Goal: Check status: Check status

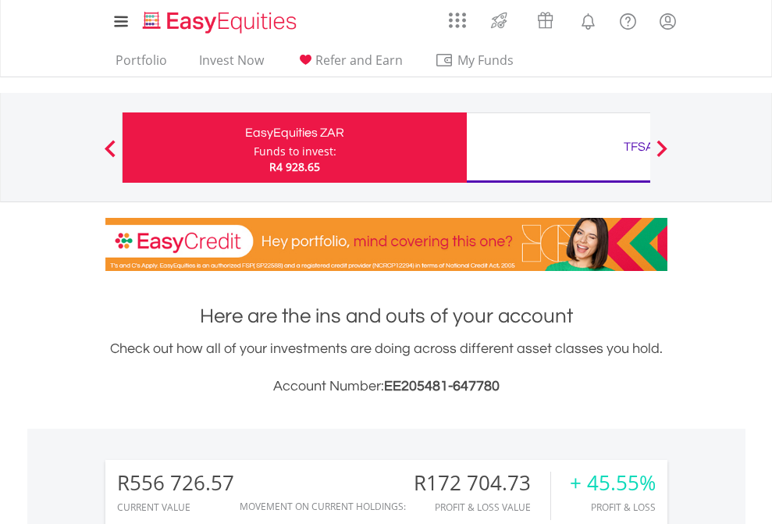
scroll to position [150, 245]
click at [254, 148] on div "Funds to invest:" at bounding box center [295, 152] width 83 height 16
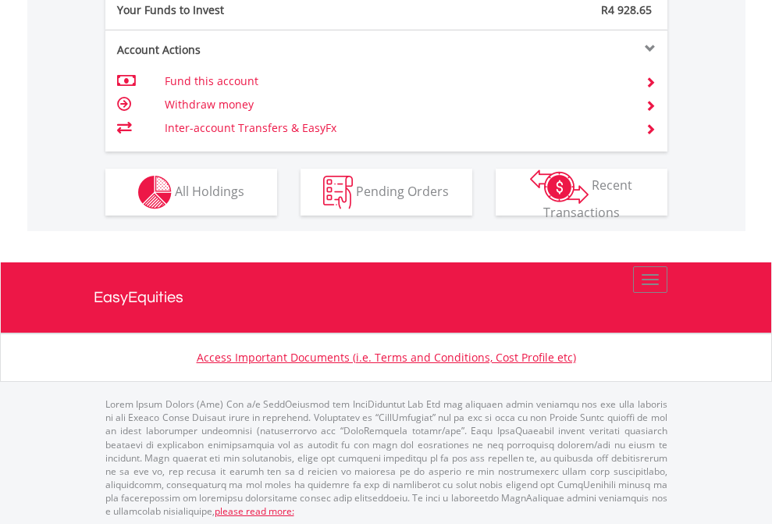
scroll to position [1559, 0]
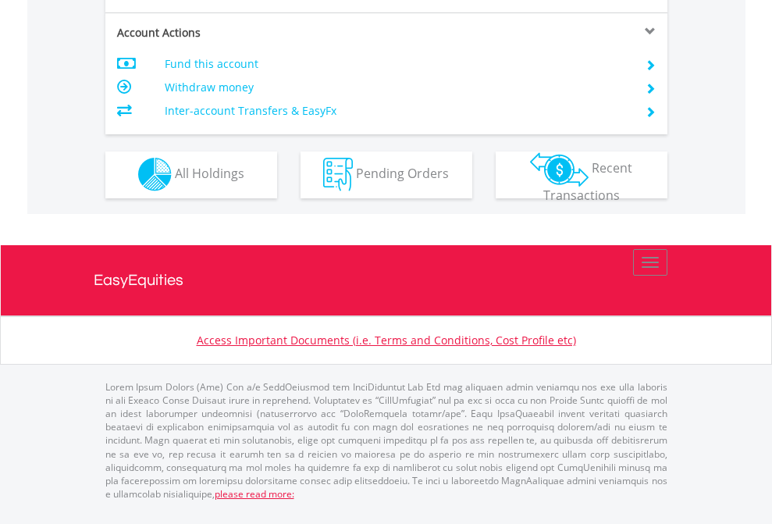
scroll to position [1460, 0]
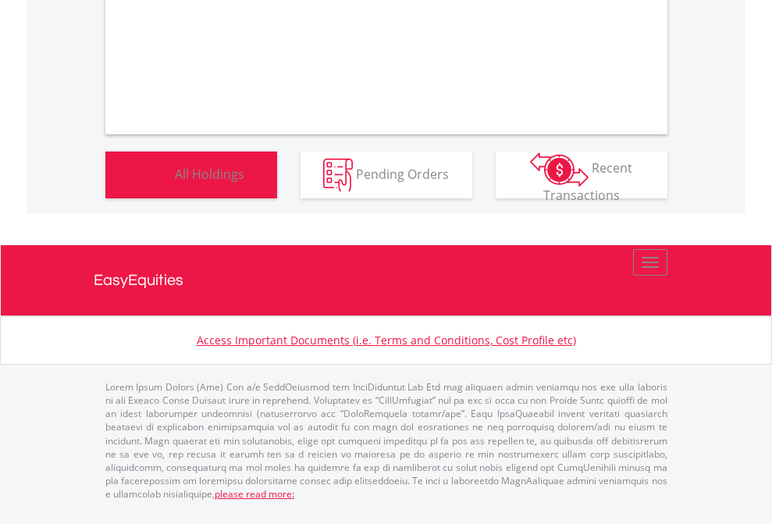
click at [175, 182] on span "All Holdings" at bounding box center [210, 173] width 70 height 17
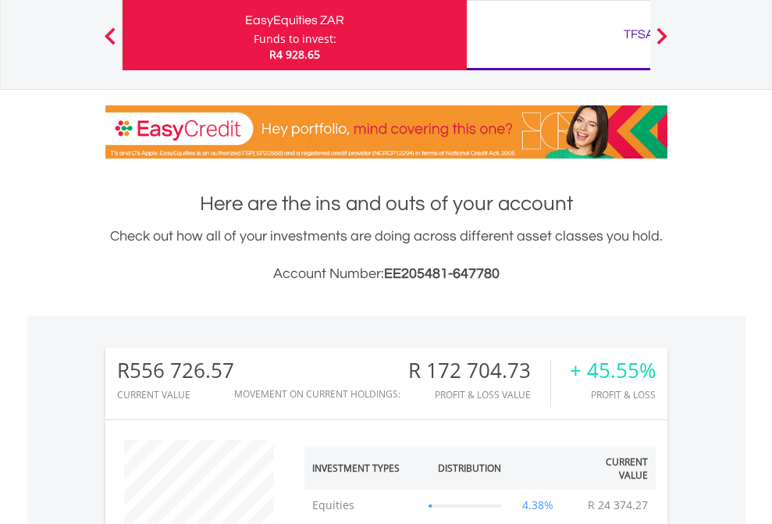
scroll to position [150, 245]
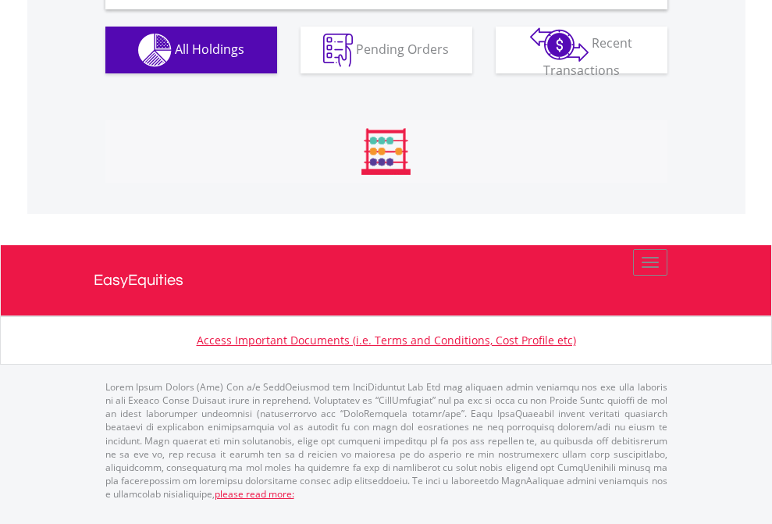
scroll to position [1509, 0]
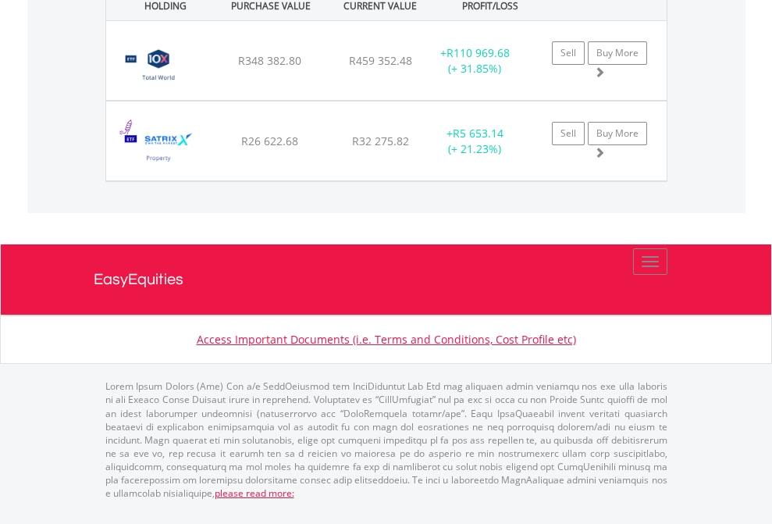
scroll to position [112, 0]
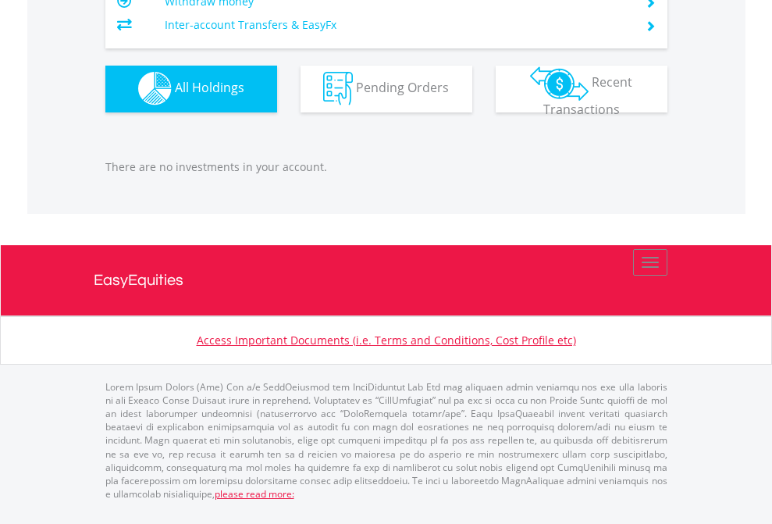
scroll to position [150, 245]
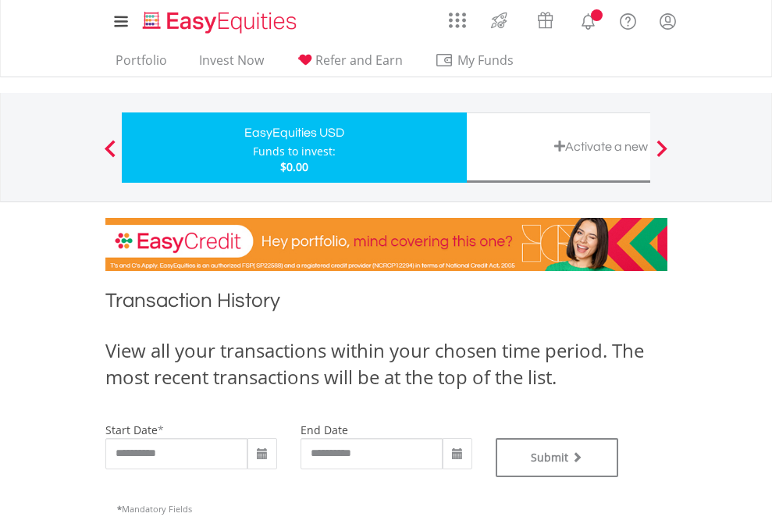
type input "**********"
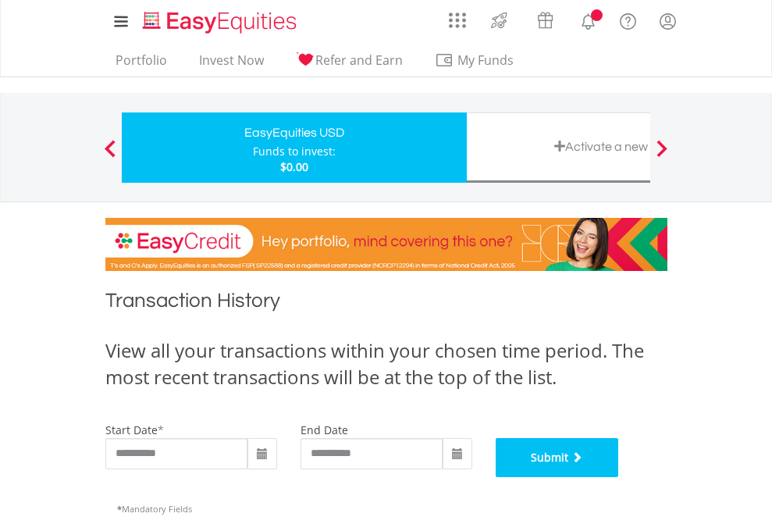
click at [619, 477] on button "Submit" at bounding box center [557, 457] width 123 height 39
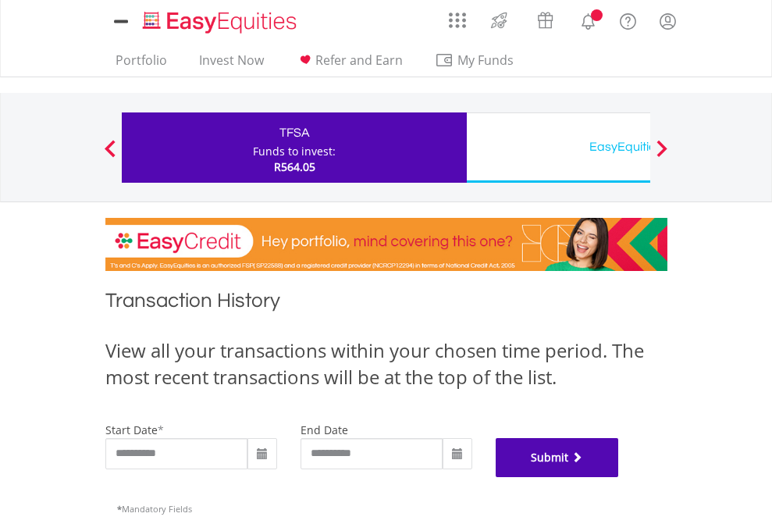
click at [619, 477] on button "Submit" at bounding box center [557, 457] width 123 height 39
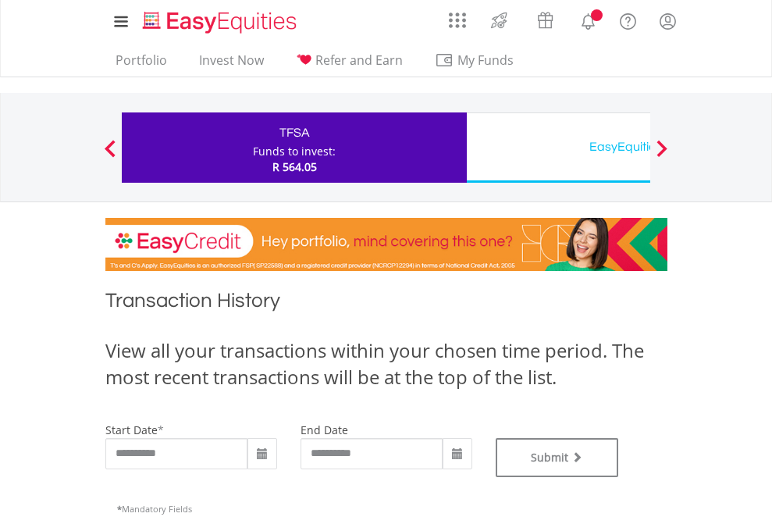
click at [558, 148] on div "EasyEquities USD" at bounding box center [639, 147] width 326 height 22
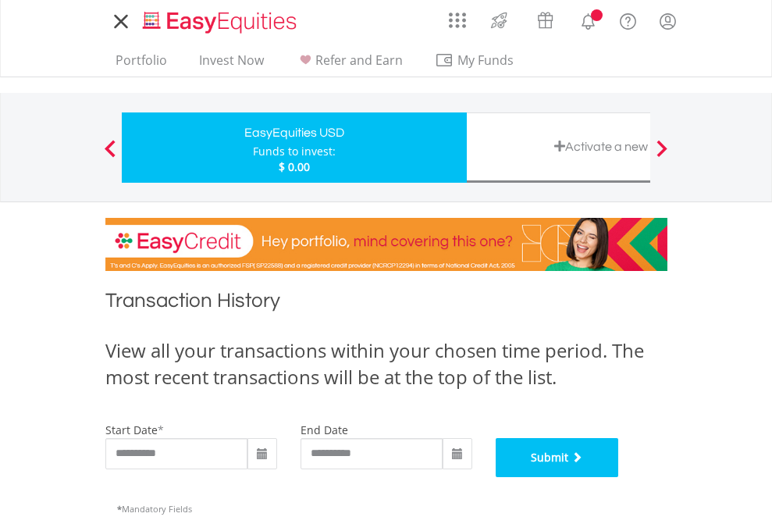
click at [619, 477] on button "Submit" at bounding box center [557, 457] width 123 height 39
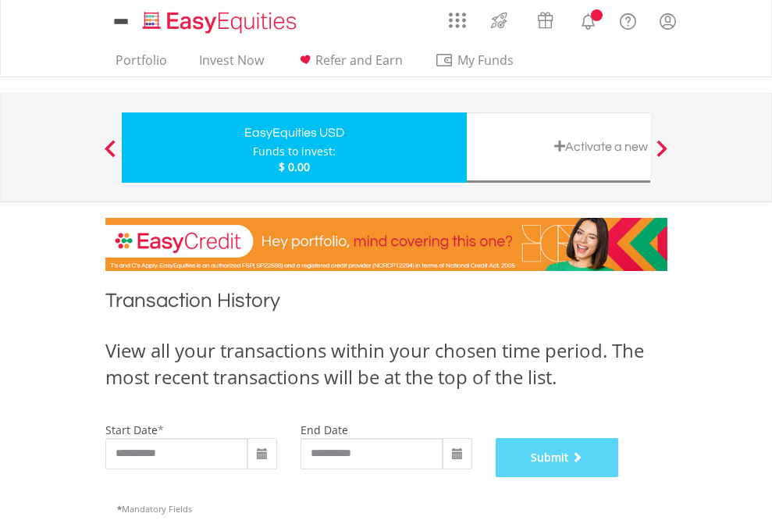
scroll to position [633, 0]
